Goal: Task Accomplishment & Management: Manage account settings

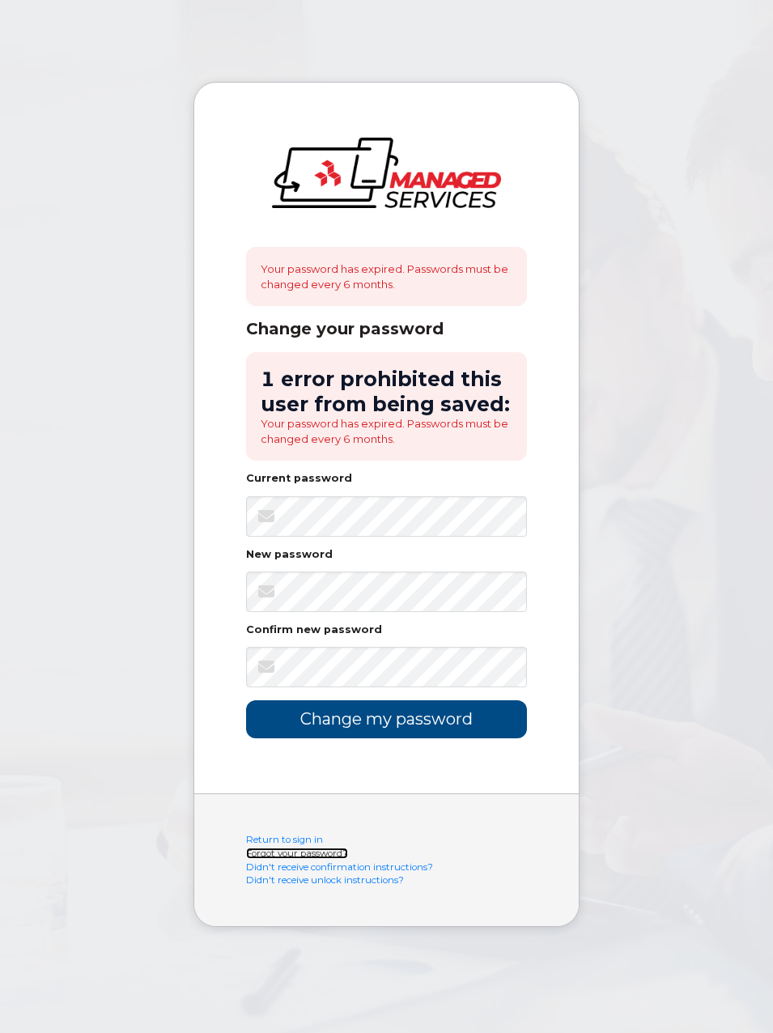
click at [311, 851] on link "Forgot your password?" at bounding box center [297, 853] width 102 height 11
click at [246, 701] on input "Change my password" at bounding box center [387, 720] width 282 height 38
